Goal: Task Accomplishment & Management: Use online tool/utility

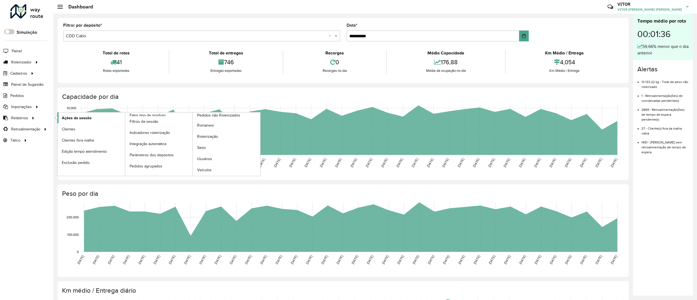
click at [67, 121] on span "Ações da sessão" at bounding box center [77, 118] width 30 height 6
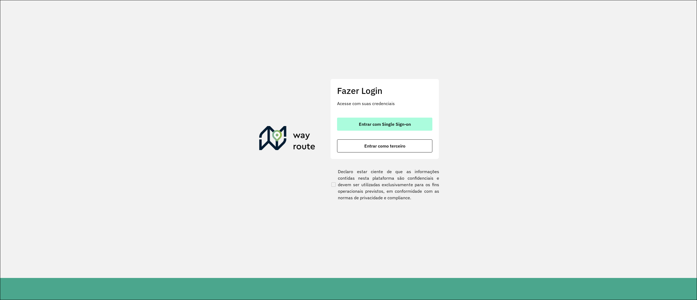
click at [415, 121] on button "Entrar com Single Sign-on" at bounding box center [384, 124] width 95 height 13
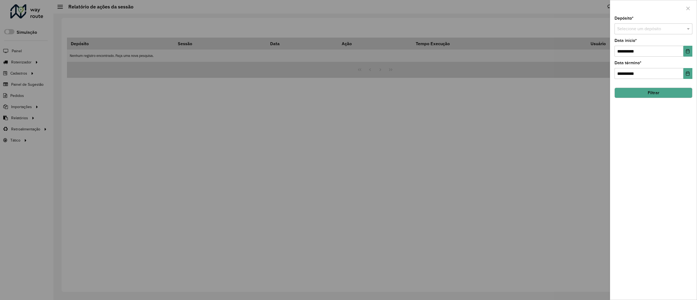
click at [624, 30] on input "text" at bounding box center [647, 29] width 61 height 7
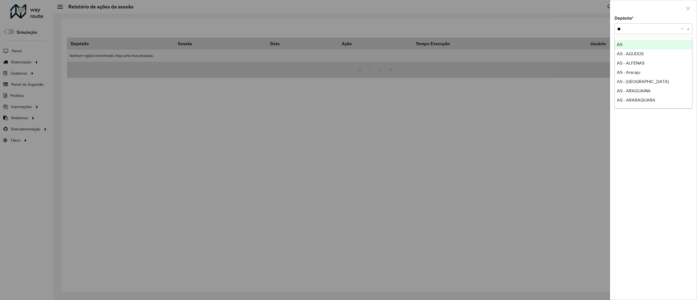
type input "***"
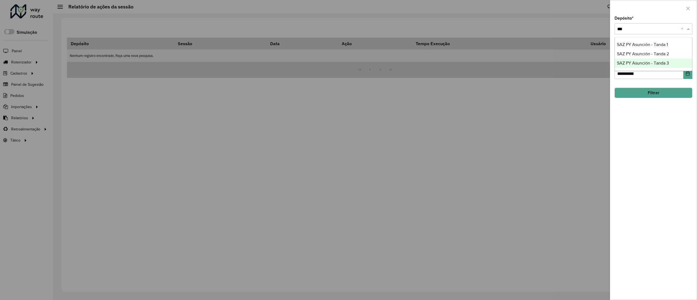
click at [651, 59] on div "SAZ PY Asunción - Tanda 3" at bounding box center [652, 63] width 77 height 9
click at [651, 59] on div "**********" at bounding box center [653, 157] width 87 height 283
click at [650, 31] on input "text" at bounding box center [647, 29] width 61 height 7
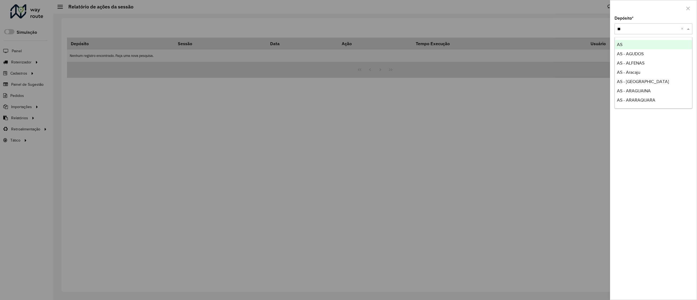
type input "***"
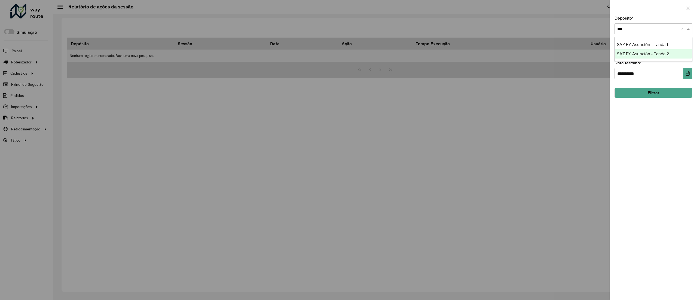
click at [650, 51] on div "SAZ PY Asunción - Tanda 2" at bounding box center [652, 53] width 77 height 9
click at [674, 91] on button "Filtrar" at bounding box center [653, 93] width 78 height 10
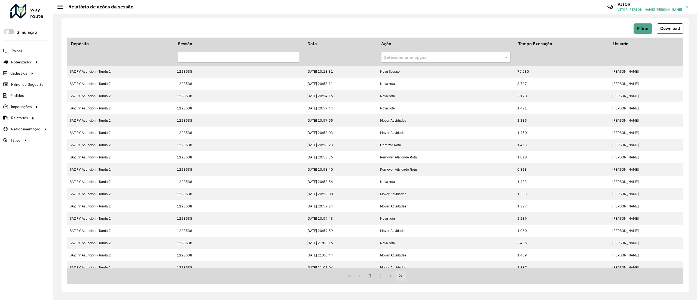
click at [399, 276] on icon "Last Page" at bounding box center [400, 275] width 4 height 4
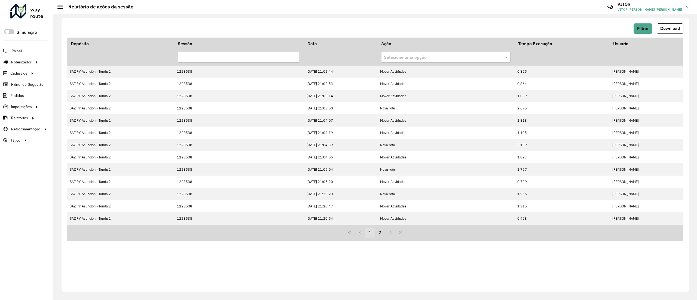
click at [371, 235] on button "1" at bounding box center [370, 232] width 10 height 10
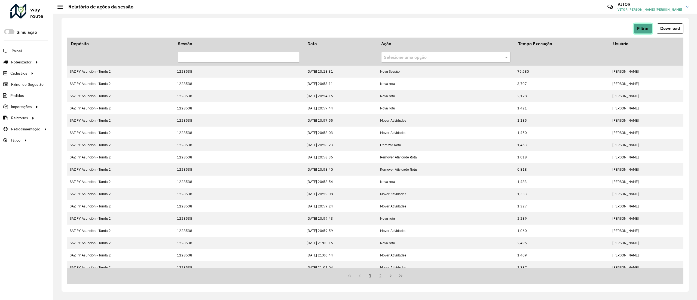
click at [648, 29] on button "Filtrar" at bounding box center [642, 28] width 19 height 10
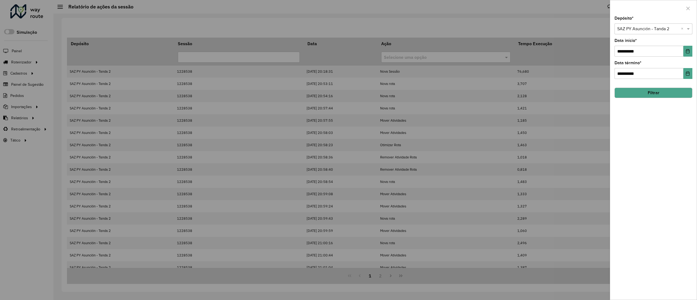
click at [625, 96] on button "Filtrar" at bounding box center [653, 93] width 78 height 10
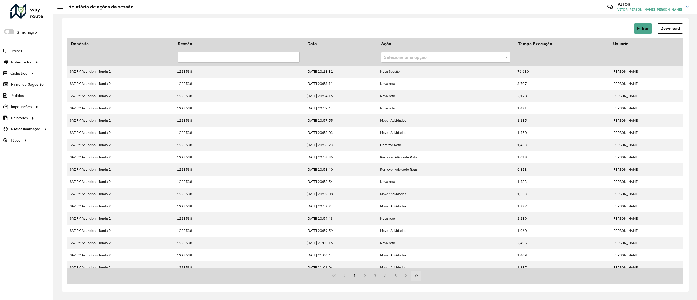
click at [414, 280] on button "Last Page" at bounding box center [416, 275] width 10 height 10
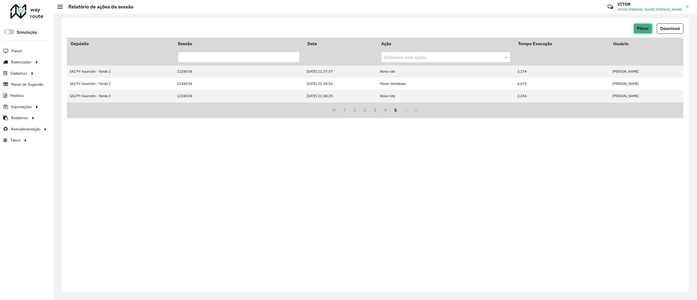
click at [642, 27] on span "Filtrar" at bounding box center [643, 28] width 12 height 5
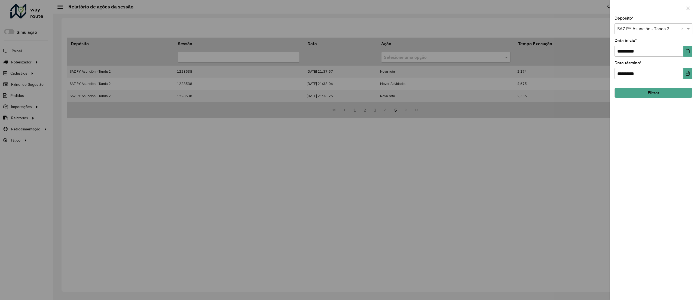
click at [650, 91] on button "Filtrar" at bounding box center [653, 93] width 78 height 10
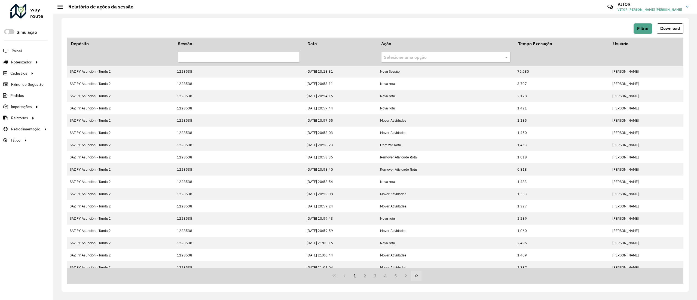
click at [418, 274] on icon "Last Page" at bounding box center [416, 275] width 4 height 4
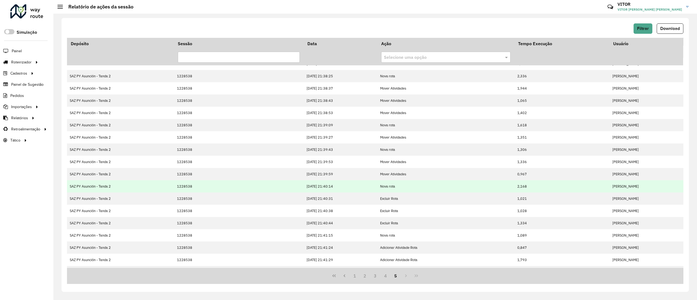
scroll to position [30, 0]
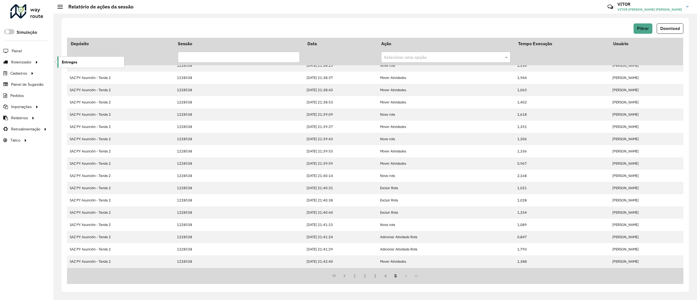
click at [60, 63] on link "Entregas" at bounding box center [90, 62] width 67 height 11
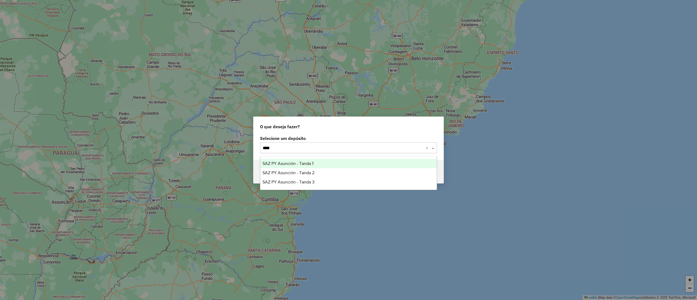
type input "*****"
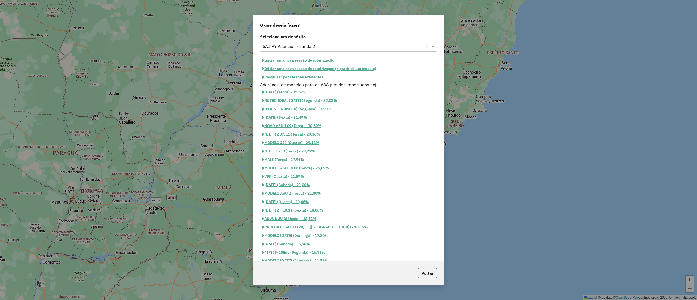
click at [295, 79] on button "Pesquisar por sessões existentes" at bounding box center [293, 77] width 66 height 8
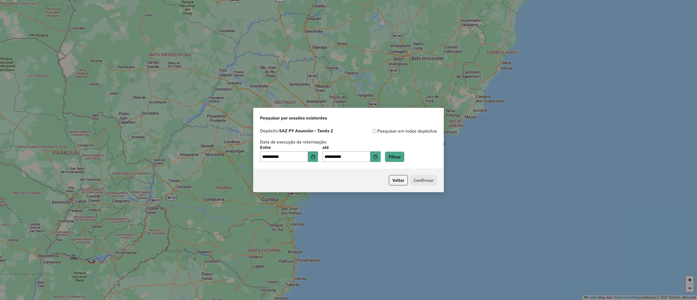
click at [318, 149] on label "Entre" at bounding box center [289, 147] width 58 height 7
click at [318, 152] on button "Choose Date" at bounding box center [313, 156] width 10 height 11
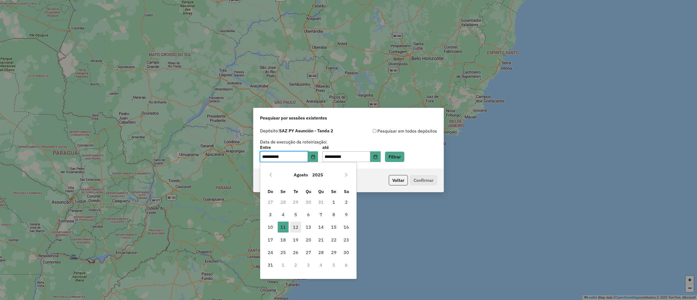
click at [296, 228] on span "12" at bounding box center [295, 227] width 11 height 11
type input "**********"
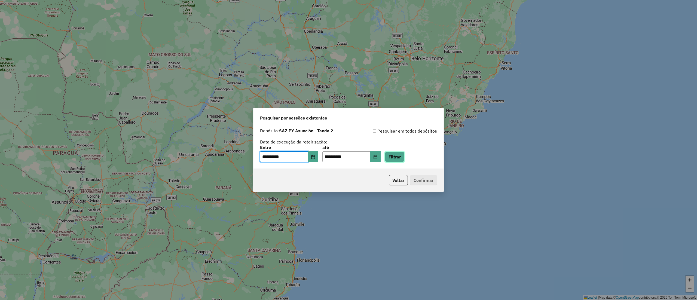
click at [403, 153] on button "Filtrar" at bounding box center [394, 157] width 19 height 10
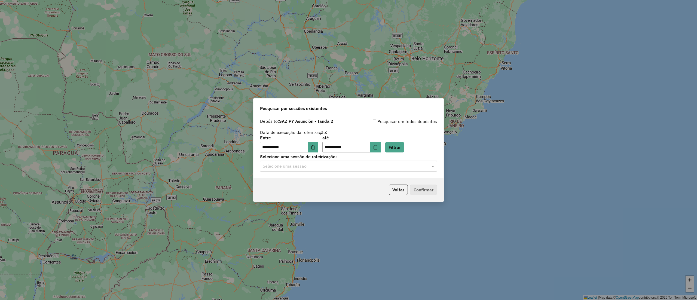
click at [311, 167] on input "text" at bounding box center [343, 166] width 161 height 7
click at [310, 178] on div "1228538 - 12/08/2025 20:16" at bounding box center [348, 181] width 176 height 9
click at [416, 190] on button "Confirmar" at bounding box center [423, 189] width 27 height 10
click at [426, 192] on button "Confirmar" at bounding box center [423, 189] width 27 height 10
